Goal: Information Seeking & Learning: Find specific fact

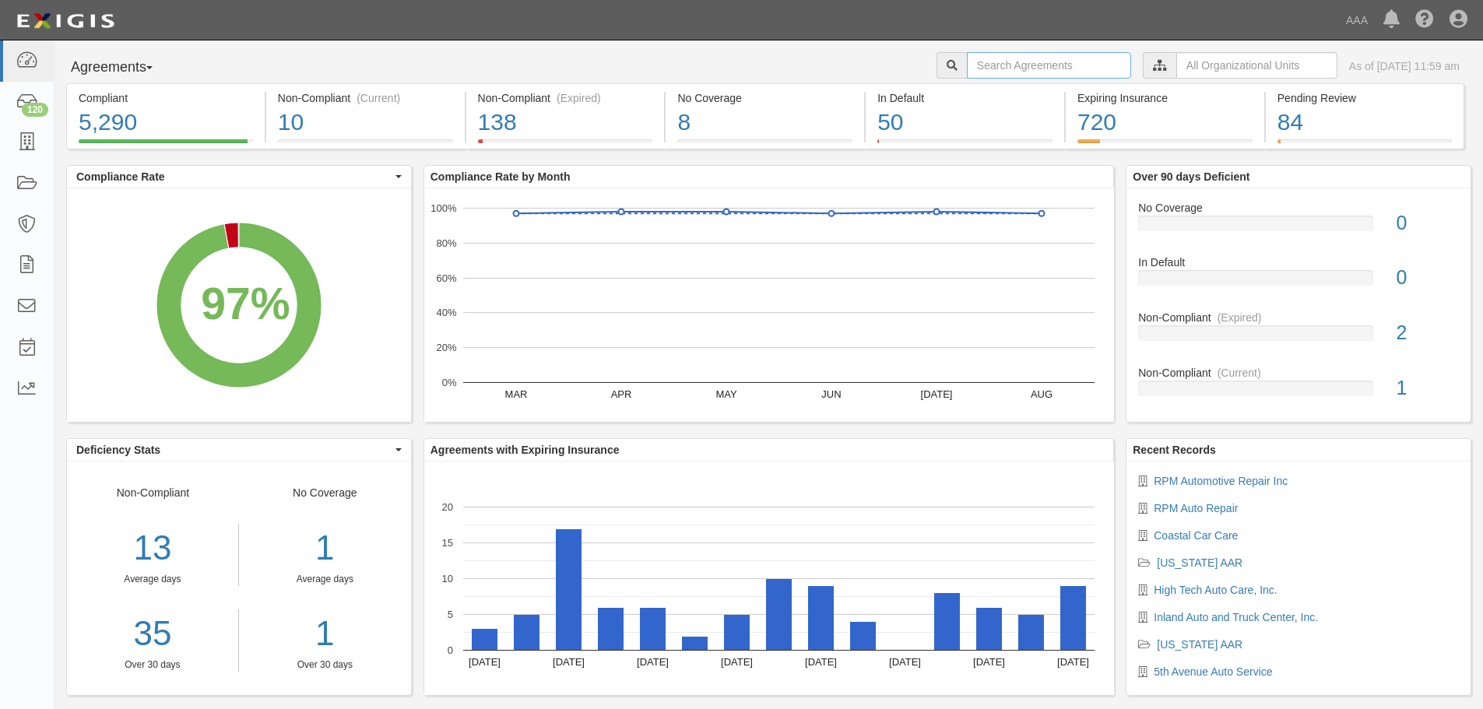
click at [978, 71] on input "text" at bounding box center [1049, 65] width 164 height 26
type input "west oceanside"
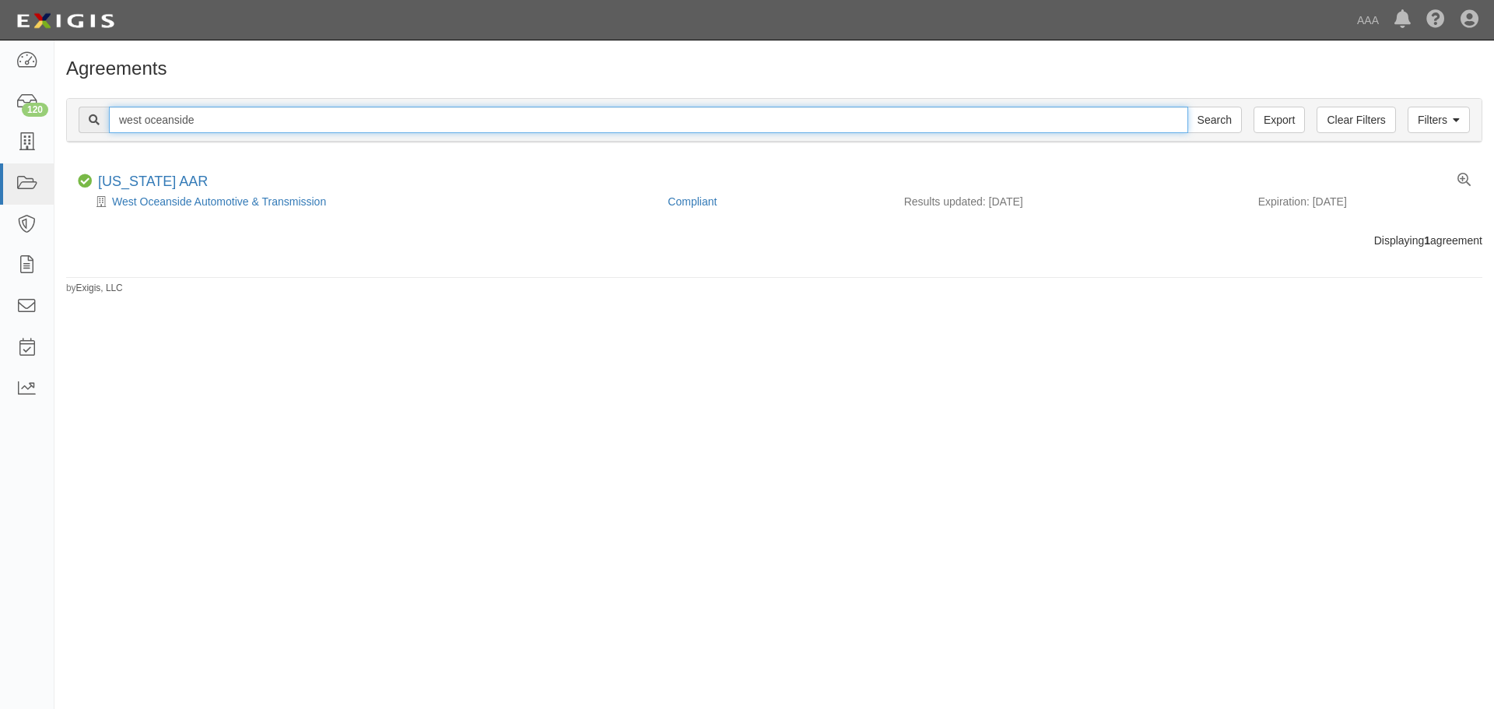
drag, startPoint x: 265, startPoint y: 121, endPoint x: 99, endPoint y: 125, distance: 165.8
click at [99, 125] on div "west oceanside Search" at bounding box center [660, 120] width 1163 height 26
type input "north county automotive"
click at [1188, 107] on input "Search" at bounding box center [1215, 120] width 54 height 26
drag, startPoint x: 258, startPoint y: 119, endPoint x: -21, endPoint y: 139, distance: 279.3
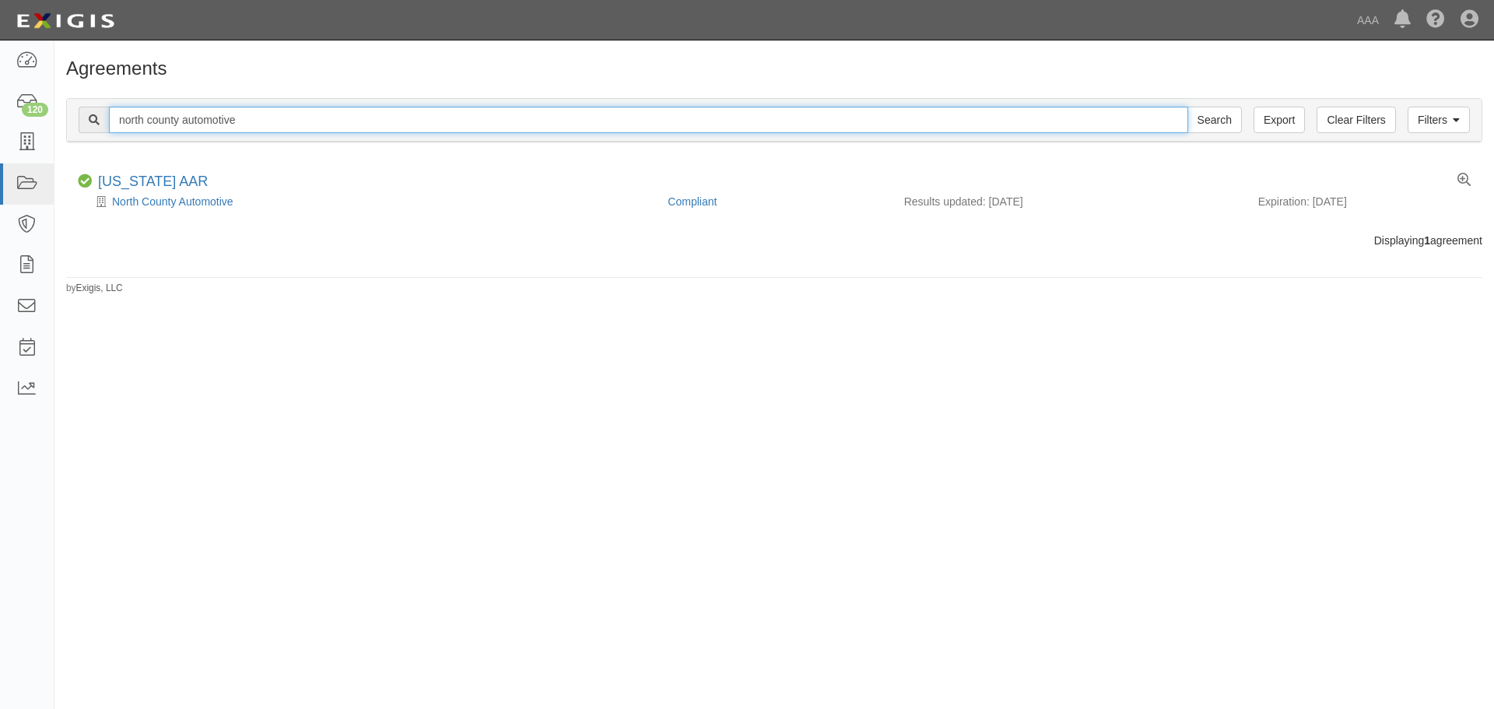
click at [0, 139] on html "Toggle navigation Dashboard 120 Inbox Parties Agreements Coverages Documents Me…" at bounding box center [747, 342] width 1494 height 685
type input "autotech"
click at [1188, 107] on input "Search" at bounding box center [1215, 120] width 54 height 26
